Goal: Book appointment/travel/reservation

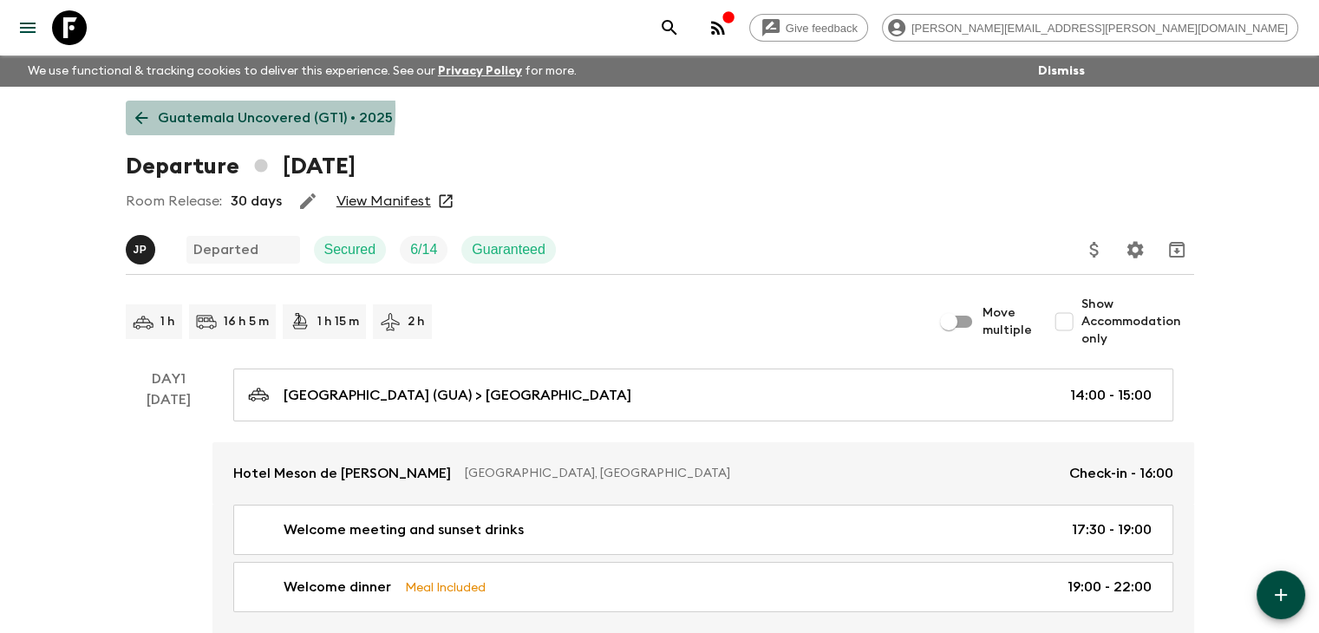
click at [136, 110] on icon at bounding box center [141, 117] width 19 height 19
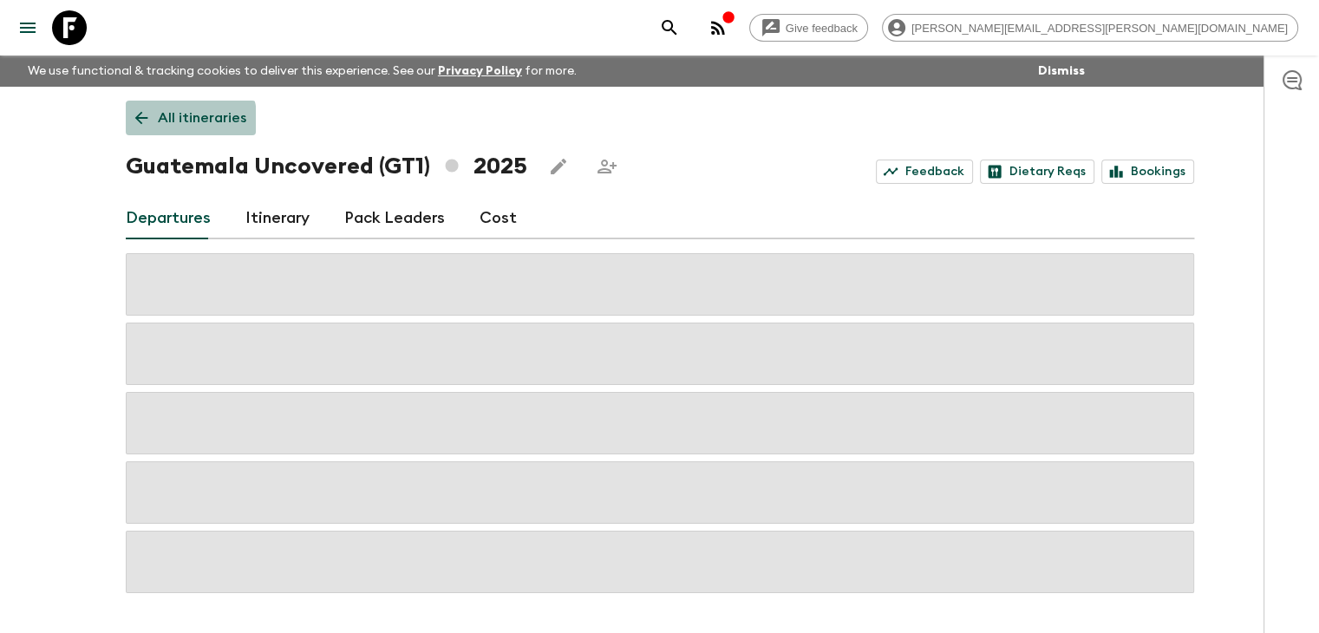
click at [143, 126] on icon at bounding box center [141, 117] width 19 height 19
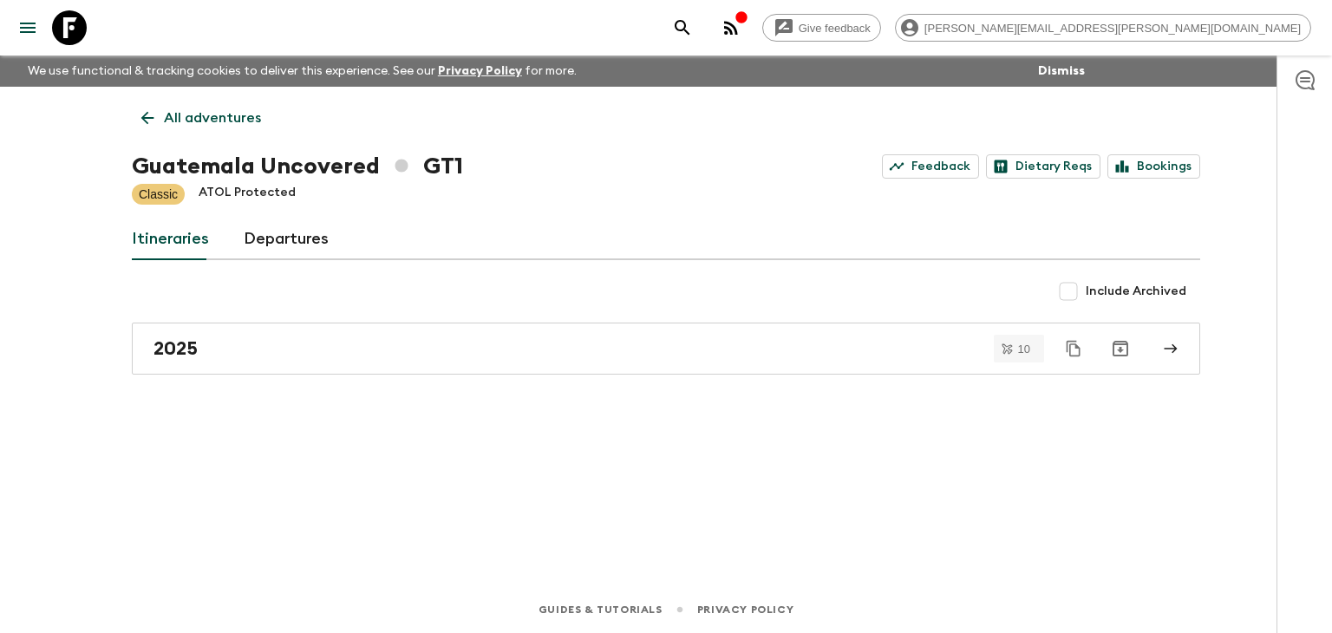
click at [135, 103] on link "All adventures" at bounding box center [201, 118] width 139 height 35
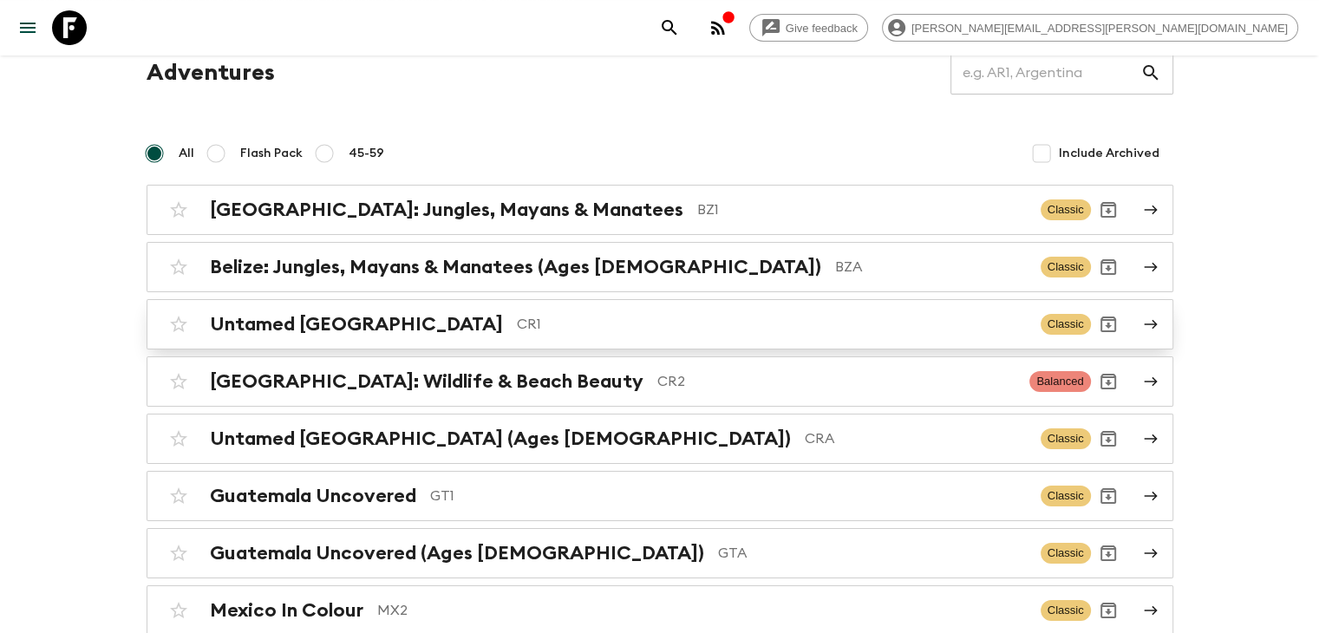
scroll to position [173, 0]
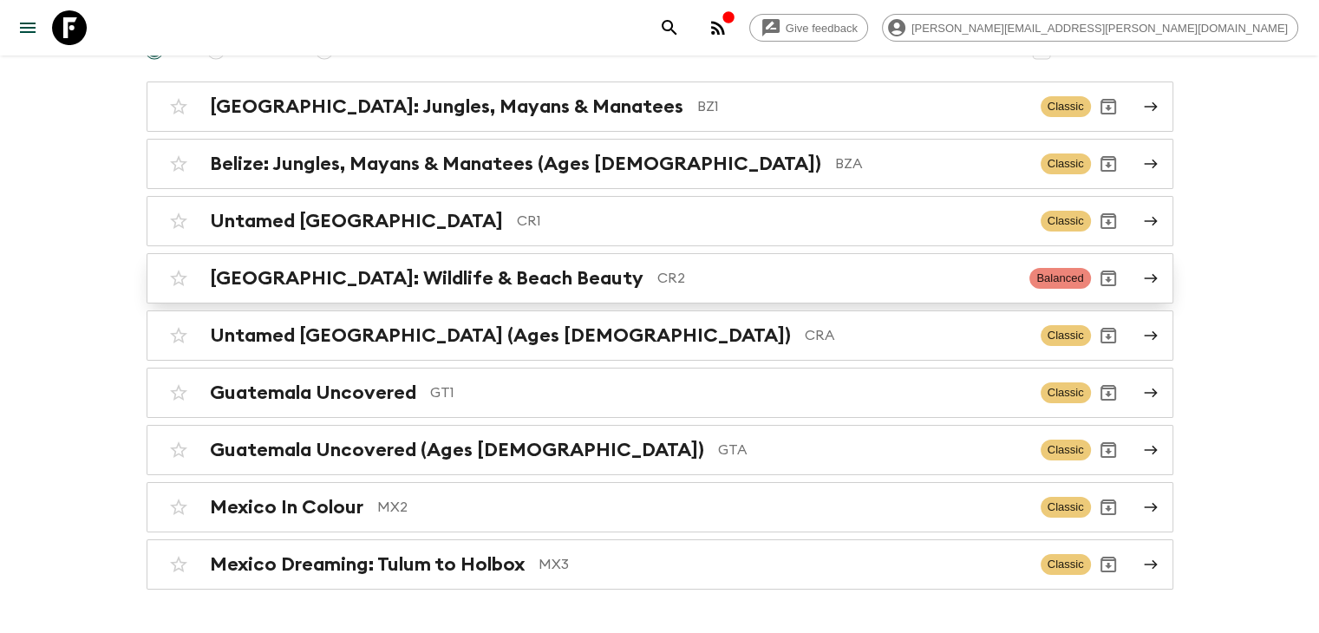
click at [416, 282] on h2 "[GEOGRAPHIC_DATA]: Wildlife & Beach Beauty" at bounding box center [427, 278] width 434 height 23
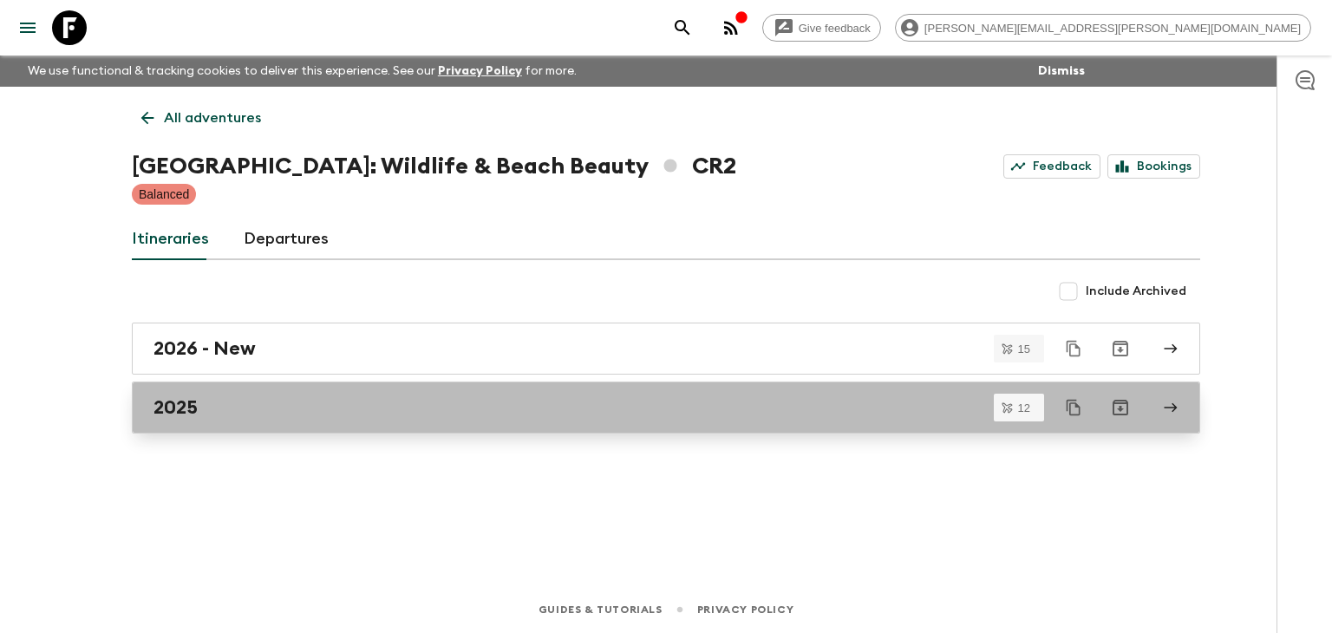
click at [236, 396] on div "2025" at bounding box center [649, 407] width 992 height 23
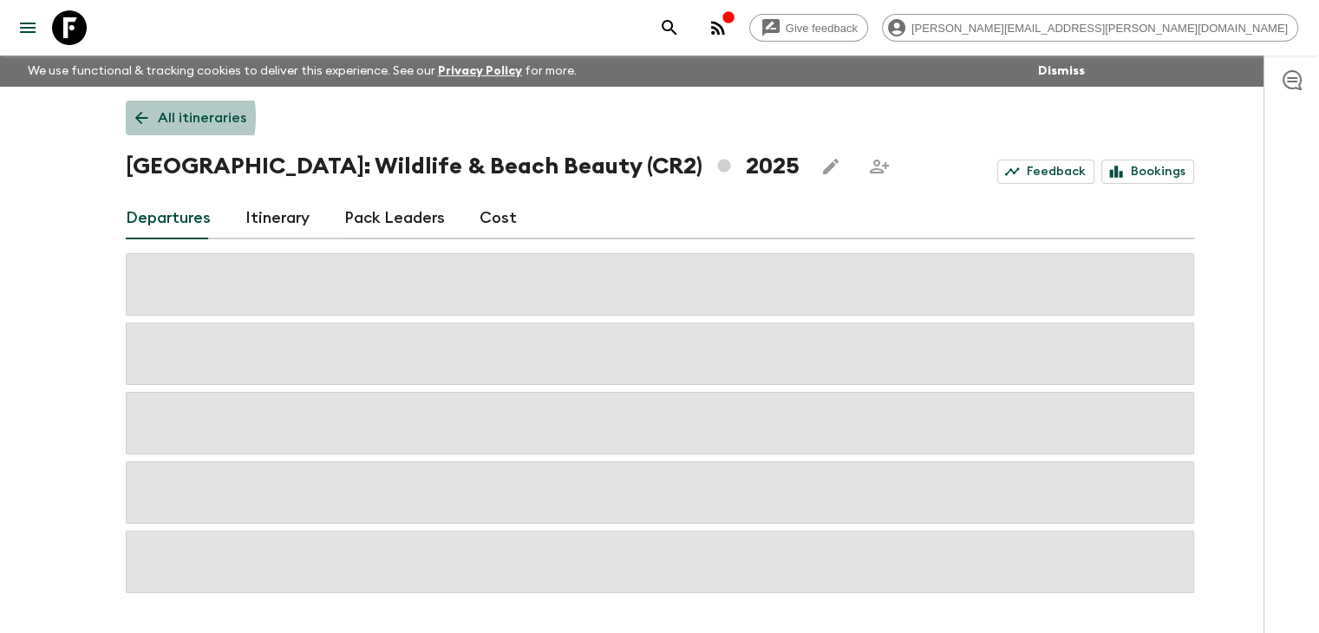
click at [146, 118] on icon at bounding box center [141, 117] width 19 height 19
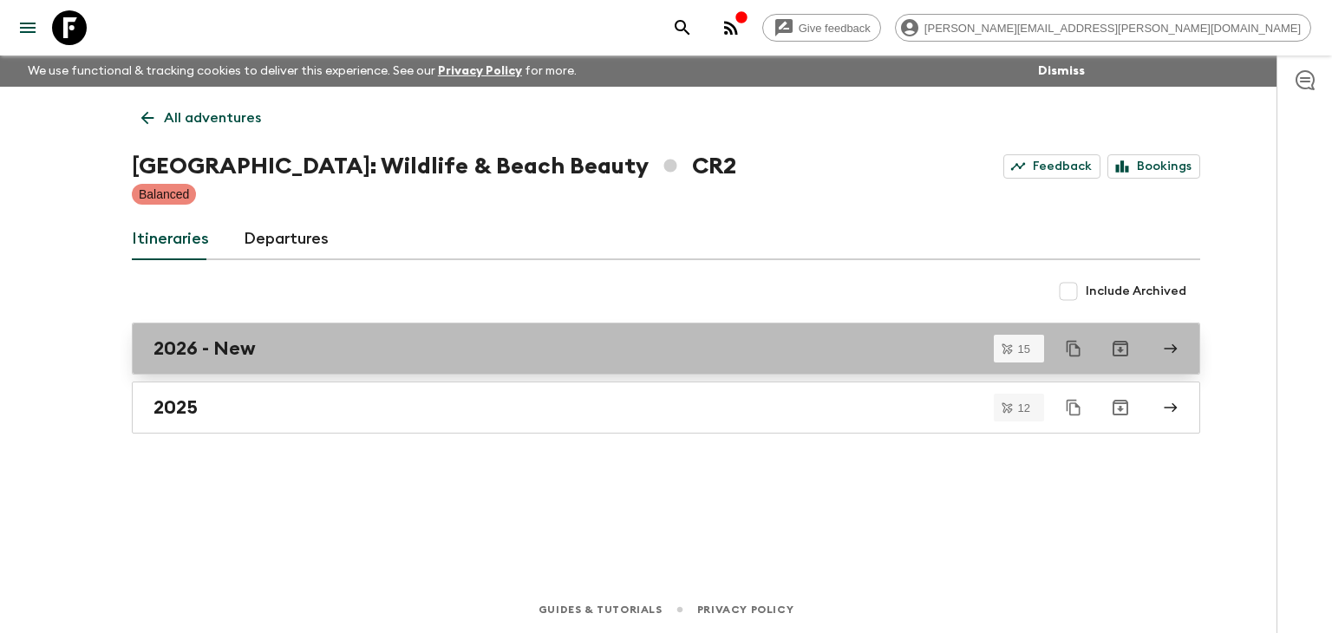
click at [276, 356] on div "2026 - New" at bounding box center [649, 348] width 992 height 23
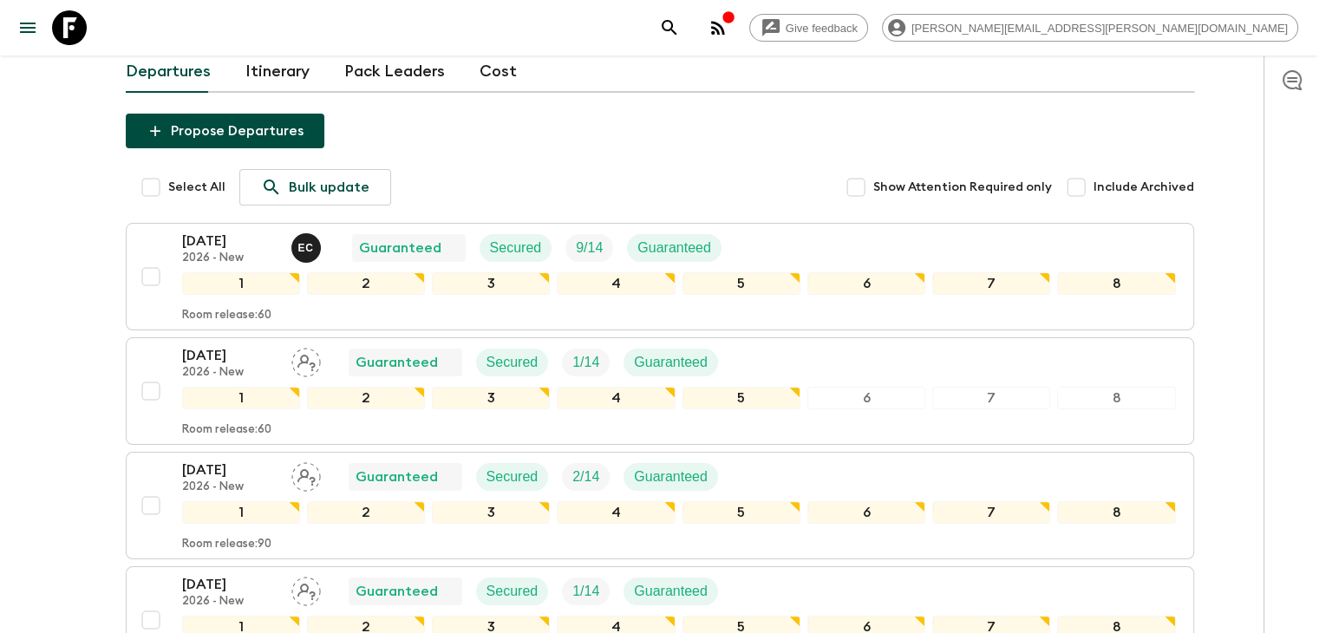
scroll to position [316, 0]
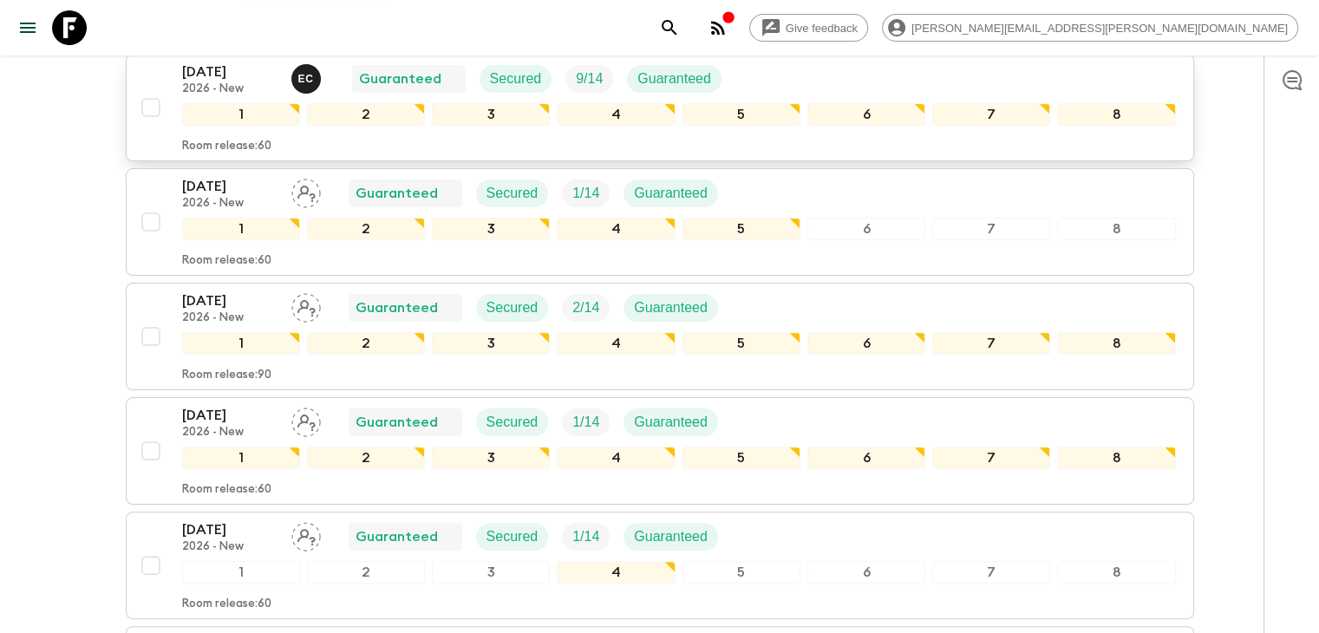
click at [194, 75] on p "[DATE]" at bounding box center [229, 72] width 95 height 21
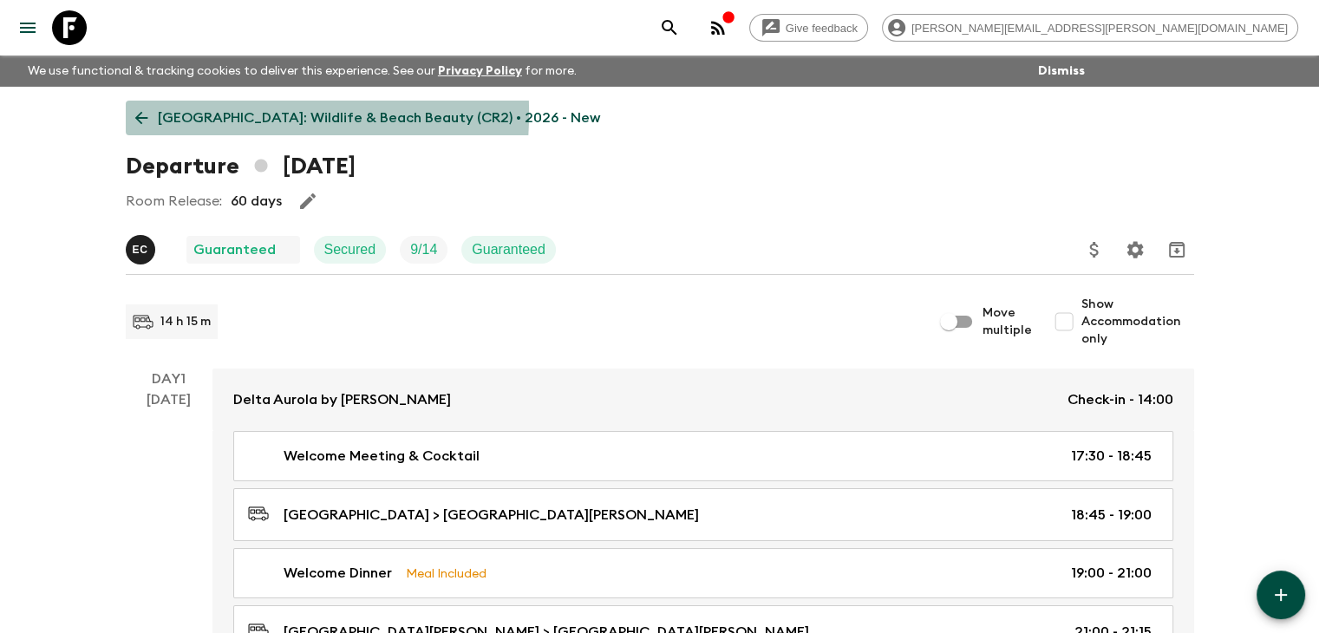
click at [141, 113] on icon at bounding box center [141, 117] width 19 height 19
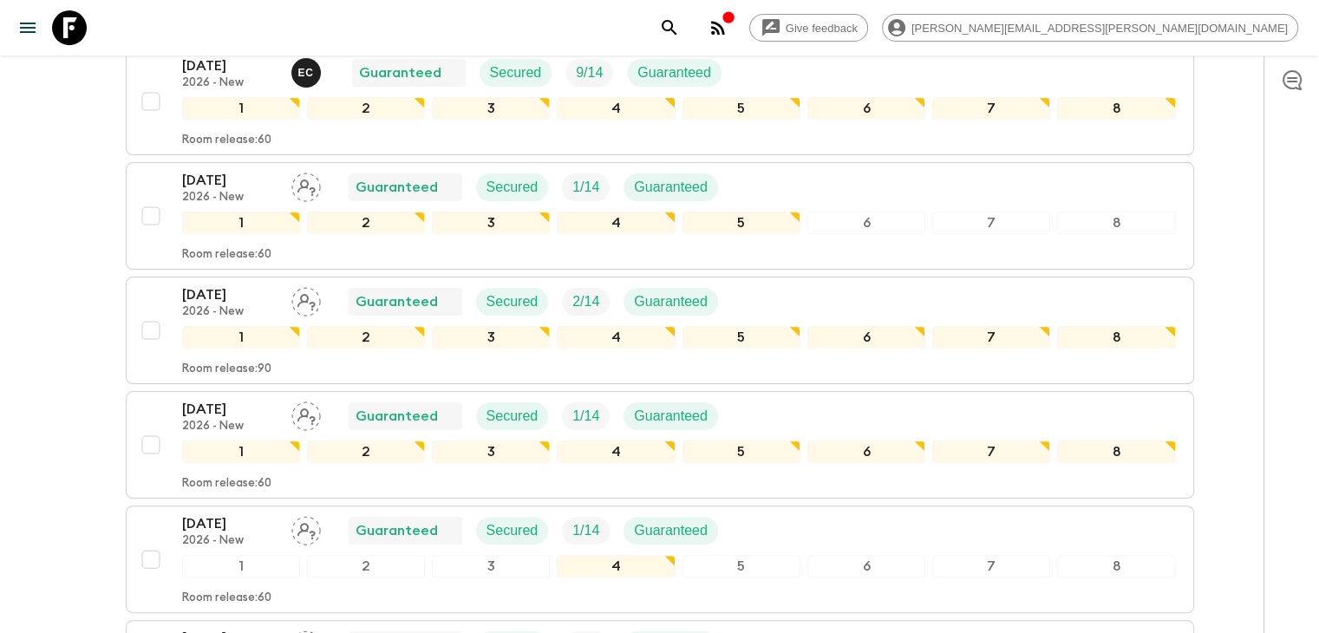
scroll to position [55, 0]
